Goal: Task Accomplishment & Management: Manage account settings

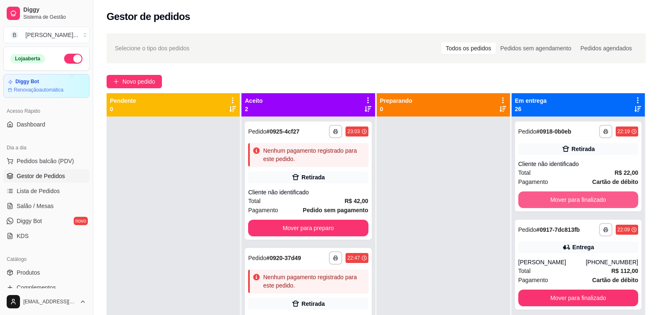
click at [544, 199] on button "Mover para finalizado" at bounding box center [578, 199] width 120 height 17
click at [544, 199] on button "Mover para finalizado" at bounding box center [578, 200] width 117 height 16
click at [544, 199] on button "Mover para finalizado" at bounding box center [578, 199] width 120 height 17
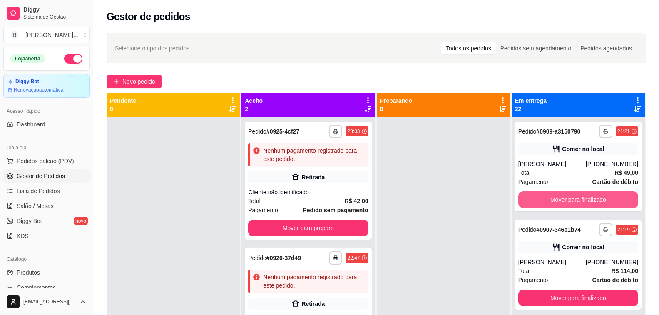
click at [544, 199] on button "Mover para finalizado" at bounding box center [578, 199] width 120 height 17
click at [544, 199] on button "Mover para finalizado" at bounding box center [578, 200] width 117 height 16
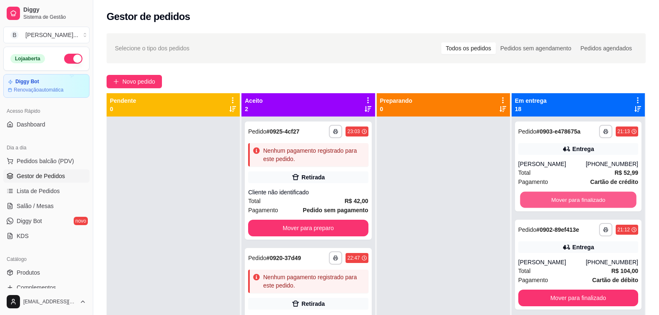
click at [544, 199] on button "Mover para finalizado" at bounding box center [578, 200] width 117 height 16
click at [544, 199] on button "Mover para finalizado" at bounding box center [578, 199] width 120 height 17
click at [544, 199] on button "Mover para finalizado" at bounding box center [578, 200] width 117 height 16
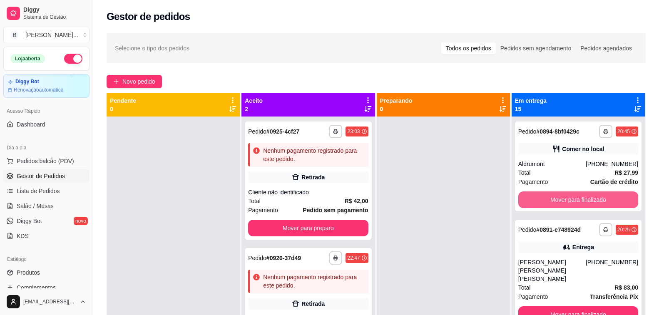
click at [544, 199] on button "Mover para finalizado" at bounding box center [578, 199] width 120 height 17
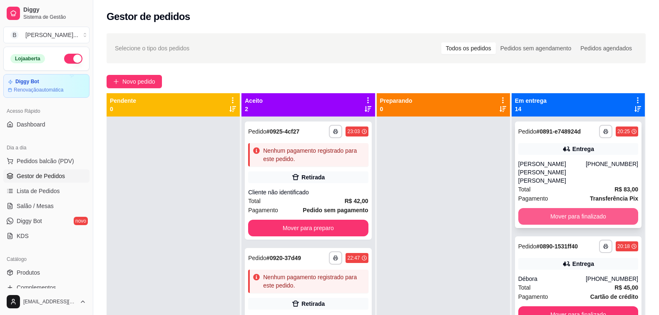
click at [535, 208] on button "Mover para finalizado" at bounding box center [578, 216] width 120 height 17
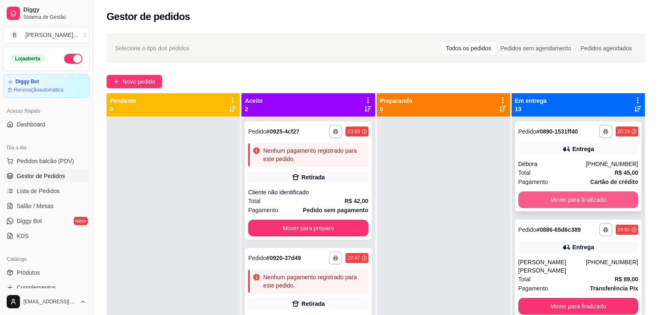
click at [535, 207] on button "Mover para finalizado" at bounding box center [578, 199] width 120 height 17
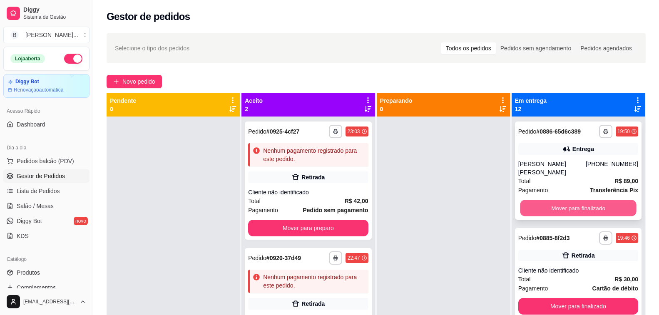
click at [542, 200] on button "Mover para finalizado" at bounding box center [578, 208] width 117 height 16
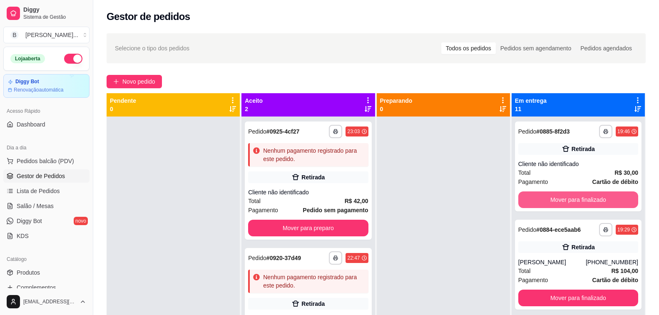
click at [542, 198] on button "Mover para finalizado" at bounding box center [578, 199] width 120 height 17
click at [542, 198] on button "Mover para finalizado" at bounding box center [578, 200] width 117 height 16
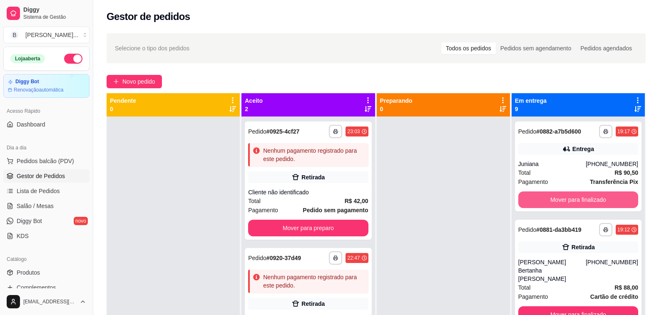
click at [542, 198] on button "Mover para finalizado" at bounding box center [578, 199] width 120 height 17
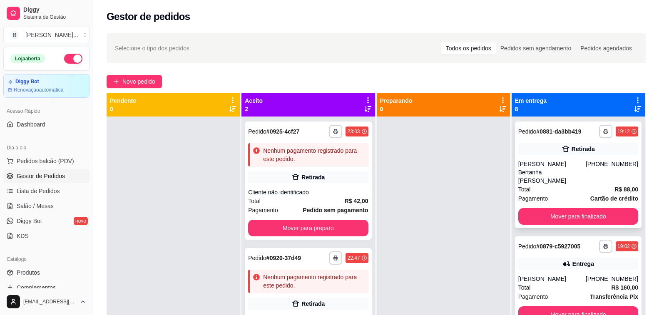
click at [542, 198] on div "**********" at bounding box center [578, 175] width 127 height 107
click at [554, 209] on button "Mover para finalizado" at bounding box center [578, 217] width 117 height 16
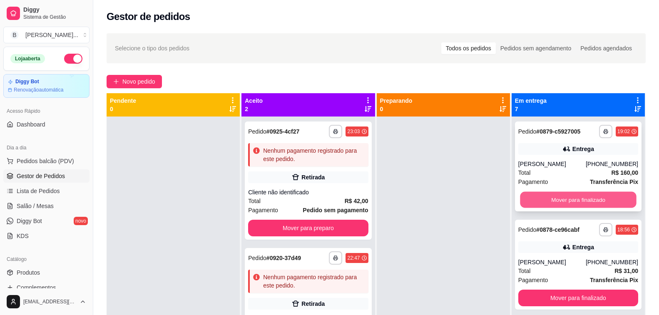
click at [554, 197] on button "Mover para finalizado" at bounding box center [578, 200] width 117 height 16
click at [554, 197] on button "Mover para finalizado" at bounding box center [578, 199] width 120 height 17
click at [554, 197] on button "Mover para finalizado" at bounding box center [578, 200] width 117 height 16
click at [552, 199] on button "Mover para finalizado" at bounding box center [578, 199] width 120 height 17
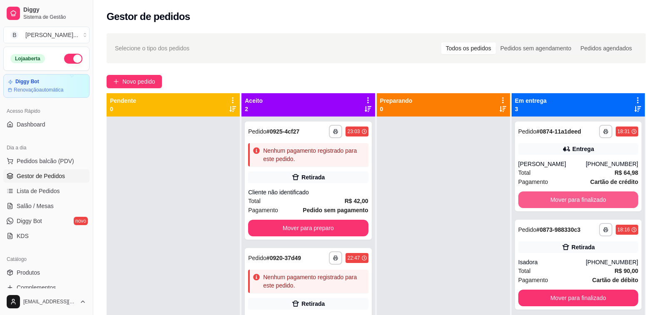
click at [552, 199] on button "Mover para finalizado" at bounding box center [578, 199] width 120 height 17
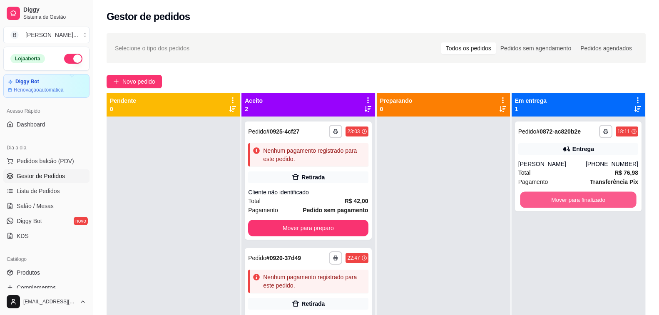
click at [552, 199] on button "Mover para finalizado" at bounding box center [578, 200] width 117 height 16
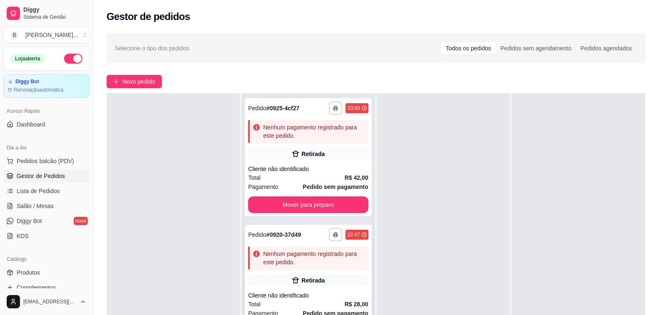
scroll to position [83, 0]
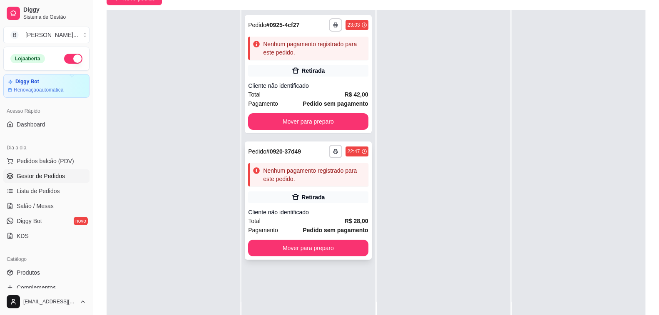
click at [297, 219] on div "Total R$ 28,00" at bounding box center [308, 220] width 120 height 9
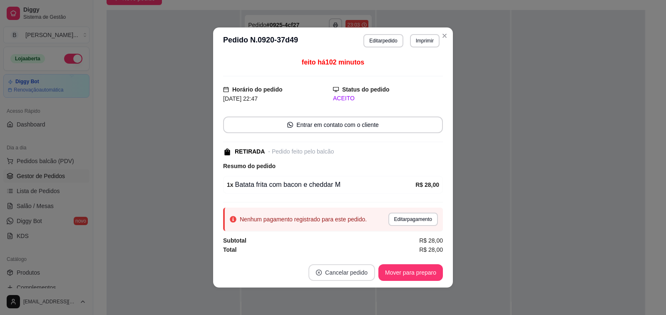
click at [338, 270] on button "Cancelar pedido" at bounding box center [341, 272] width 67 height 17
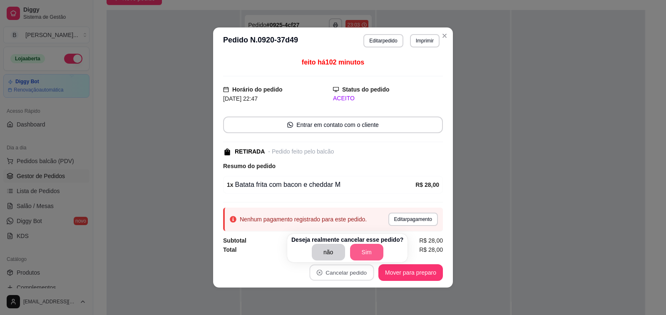
click at [362, 253] on button "Sim" at bounding box center [366, 252] width 33 height 17
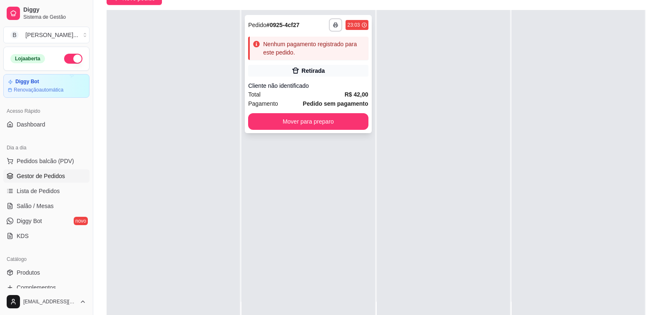
click at [327, 94] on div "Total R$ 42,00" at bounding box center [308, 94] width 120 height 9
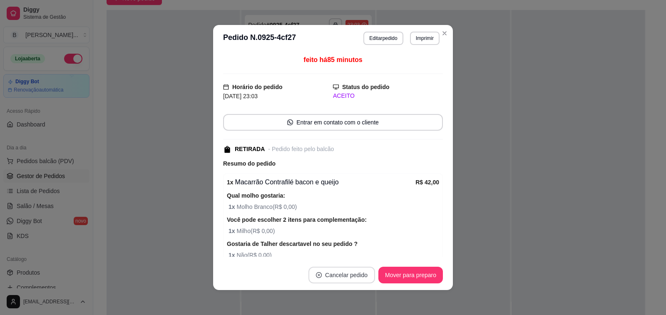
click at [335, 278] on button "Cancelar pedido" at bounding box center [341, 275] width 67 height 17
click at [360, 257] on button "Sim" at bounding box center [362, 254] width 33 height 17
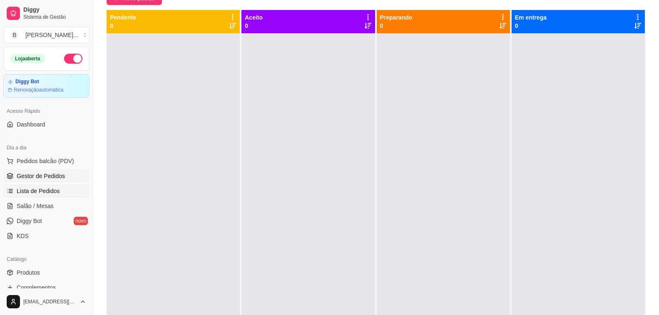
scroll to position [0, 0]
